Goal: Find specific page/section: Find specific page/section

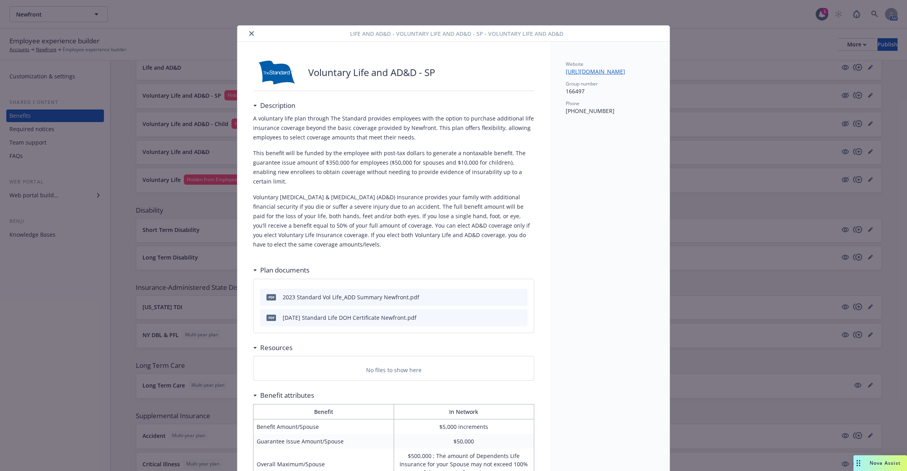
click at [251, 32] on icon "close" at bounding box center [251, 33] width 5 height 5
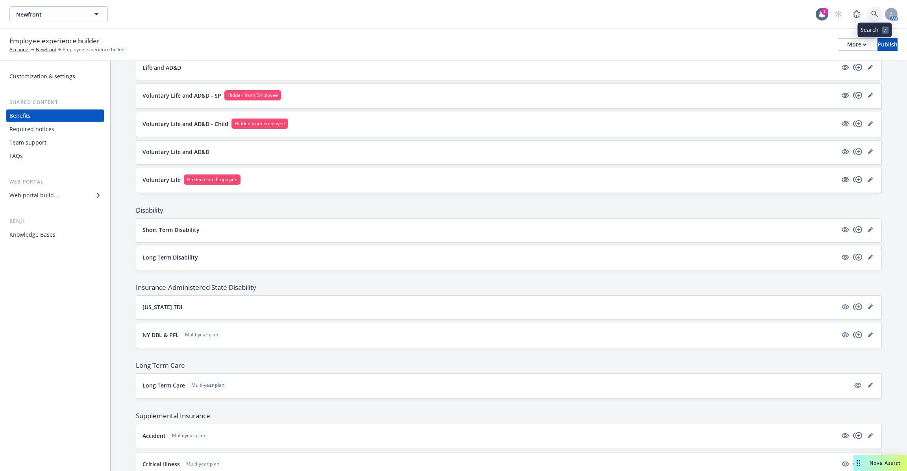
click at [876, 15] on icon at bounding box center [874, 14] width 7 height 7
